Goal: Transaction & Acquisition: Subscribe to service/newsletter

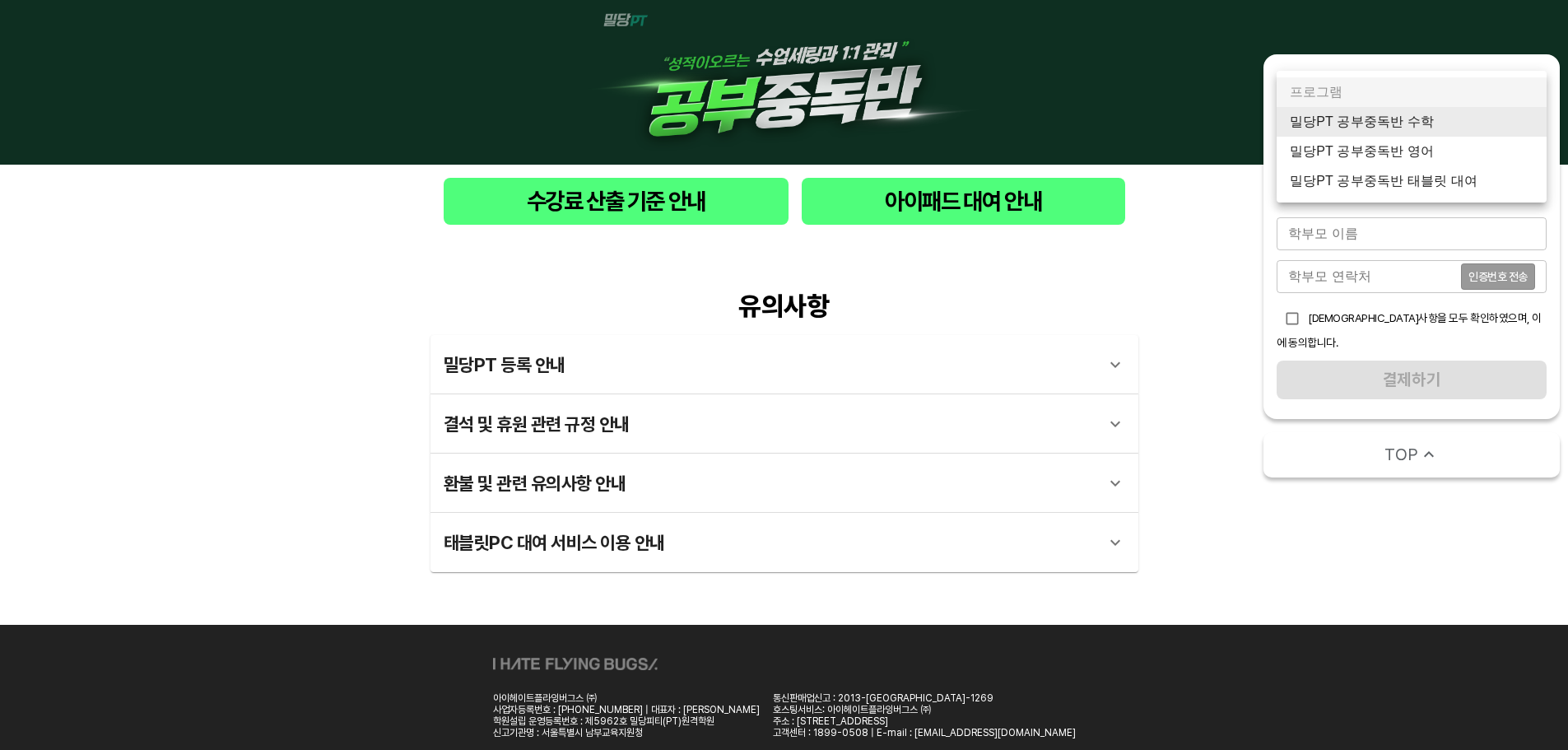
click at [1367, 121] on body "수강료 산출 기준 안내 아이패드 대여 안내 유의사항 밀당PT 등록 안내 1 - 1 . 신규등록 신규등록은 밀당PT 각 과목별 프로그램을 처음 …" at bounding box center [784, 401] width 1568 height 803
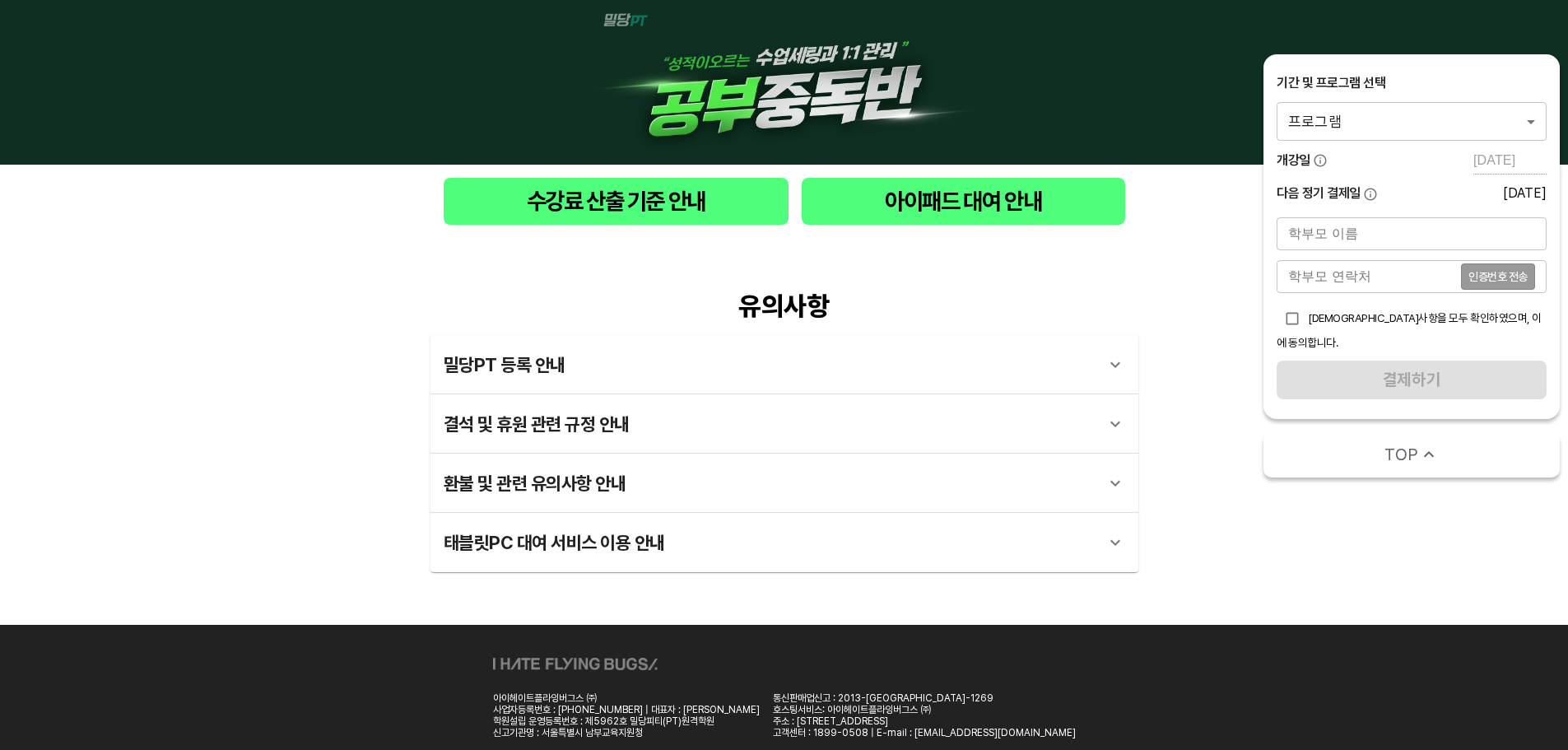
click at [1346, 114] on body "수강료 산출 기준 안내 아이패드 대여 안내 유의사항 밀당PT 등록 안내 1 - 1 . 신규등록 신규등록은 밀당PT 각 과목별 프로그램을 처음 …" at bounding box center [784, 401] width 1568 height 803
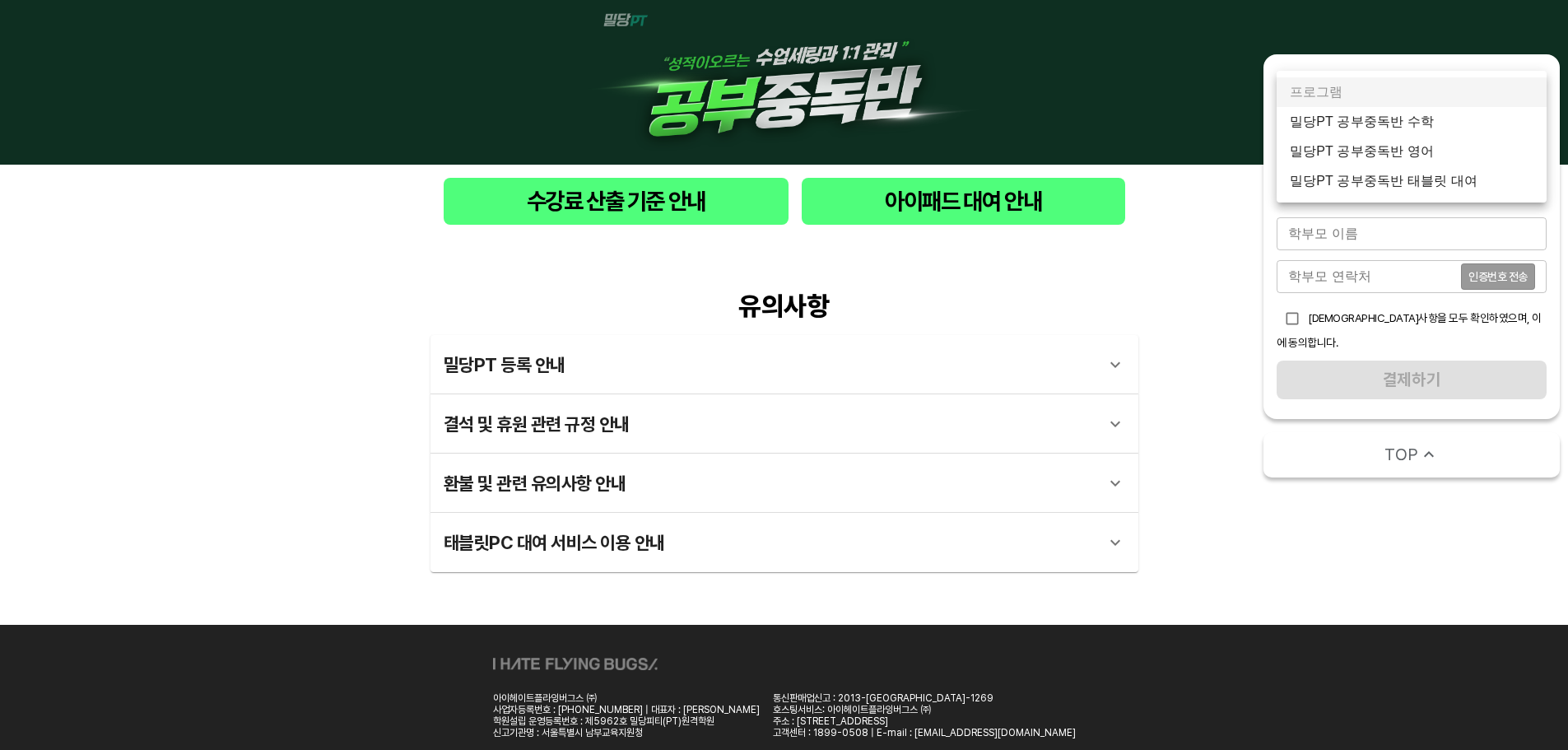
click at [1348, 114] on li "밀당PT 공부중독반 수학" at bounding box center [1411, 121] width 270 height 30
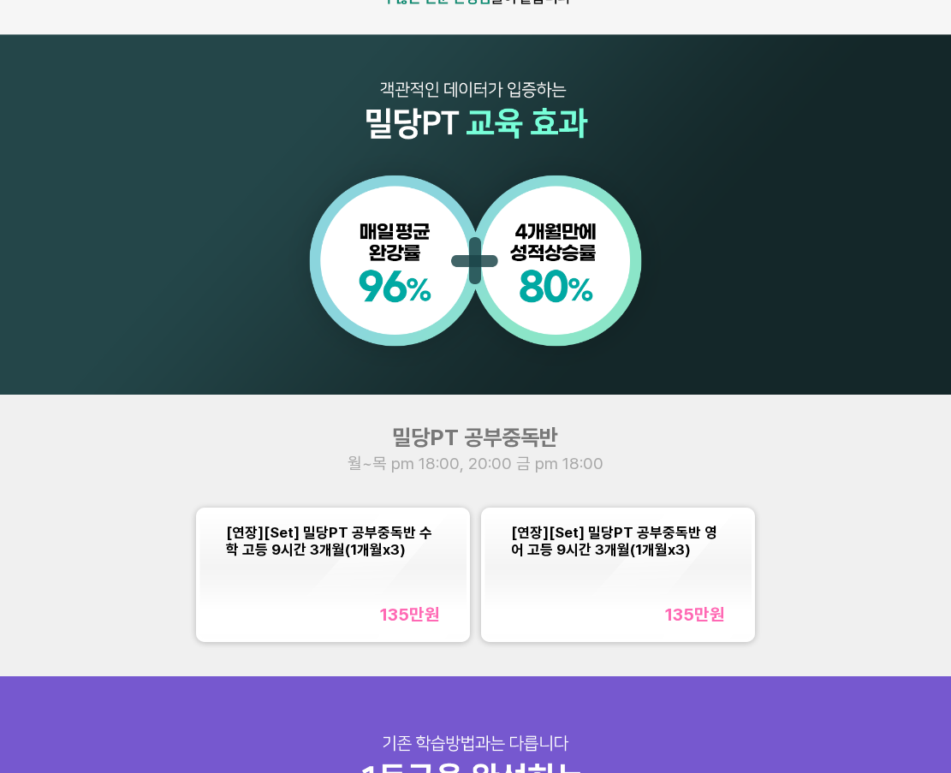
scroll to position [1284, 0]
